Goal: Find specific page/section: Find specific page/section

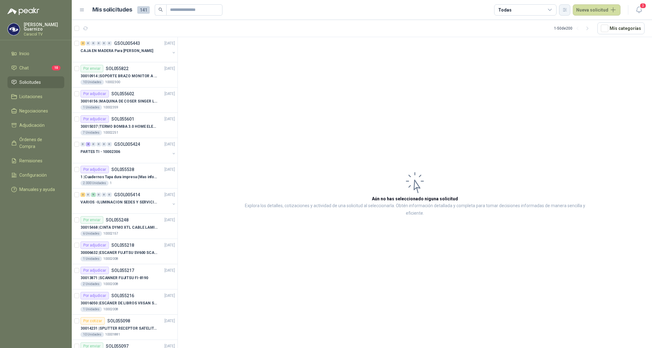
click at [565, 12] on icon "button" at bounding box center [564, 9] width 5 height 5
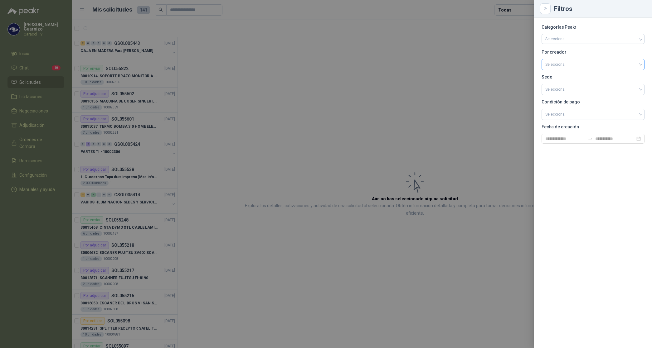
click at [563, 66] on input "search" at bounding box center [592, 63] width 95 height 9
click at [564, 95] on div "[PERSON_NAME]" at bounding box center [592, 97] width 93 height 7
click at [509, 10] on div at bounding box center [326, 174] width 652 height 348
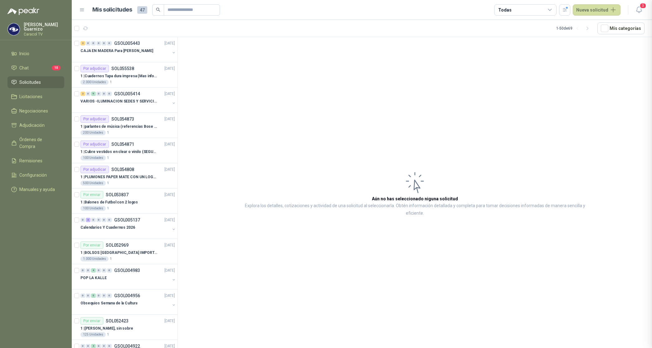
click at [509, 10] on div "Todas" at bounding box center [504, 10] width 13 height 7
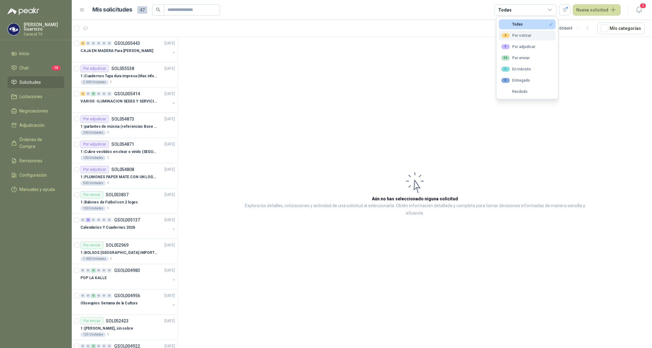
drag, startPoint x: 516, startPoint y: 35, endPoint x: 519, endPoint y: 38, distance: 4.2
click at [518, 36] on div "4 Por cotizar" at bounding box center [516, 35] width 30 height 5
drag, startPoint x: 519, startPoint y: 38, endPoint x: 520, endPoint y: 45, distance: 7.5
click at [520, 45] on div "9 Por adjudicar" at bounding box center [518, 46] width 34 height 5
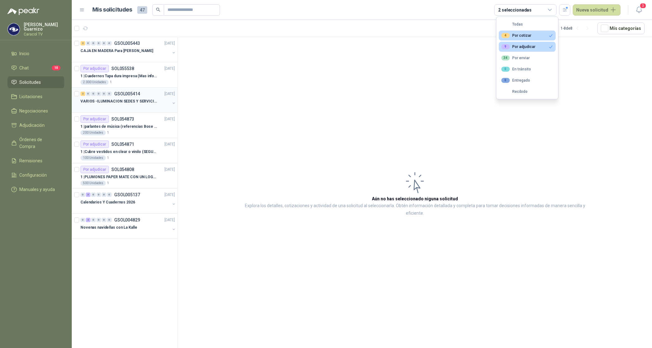
click at [122, 101] on p "VARIOS -ILUMINACION SEDES Y SERVICIOS" at bounding box center [119, 102] width 78 height 6
